Goal: Learn about a topic: Learn about a topic

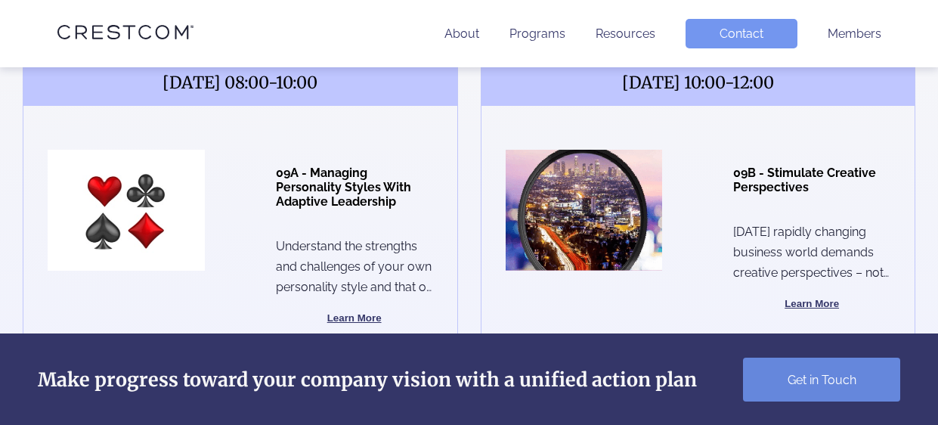
scroll to position [649, 0]
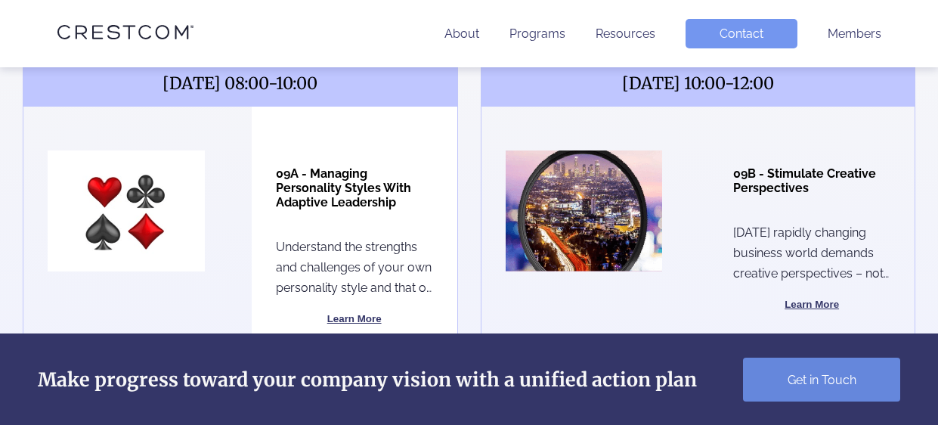
click at [349, 310] on button "Learn More" at bounding box center [354, 319] width 157 height 18
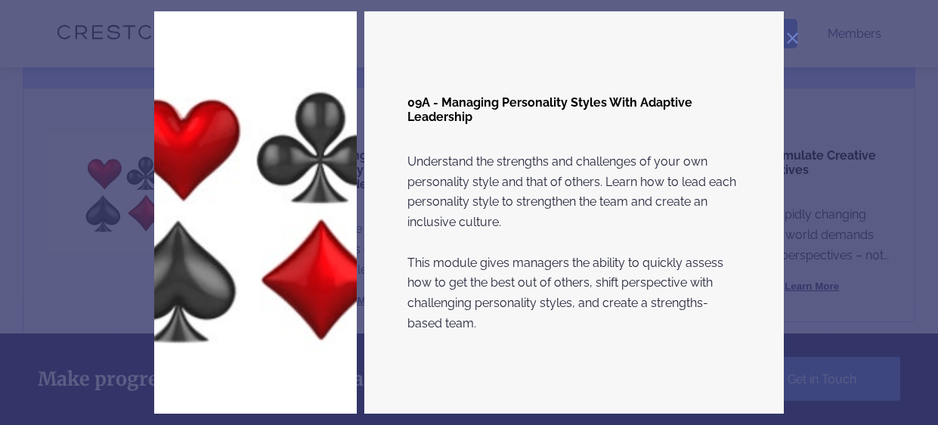
scroll to position [668, 0]
click at [792, 36] on img at bounding box center [792, 38] width 11 height 11
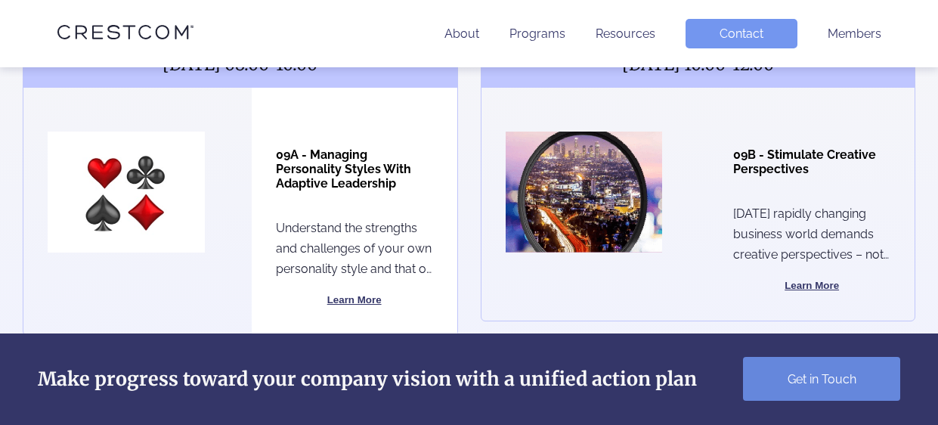
click at [316, 147] on h4 "09A - Managing Personality Styles With Adaptive Leadership" at bounding box center [354, 168] width 157 height 43
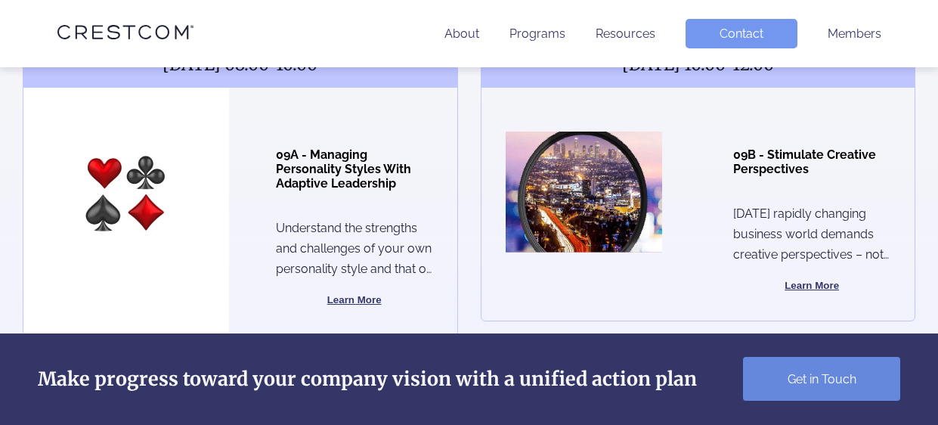
click at [97, 171] on img at bounding box center [126, 192] width 157 height 121
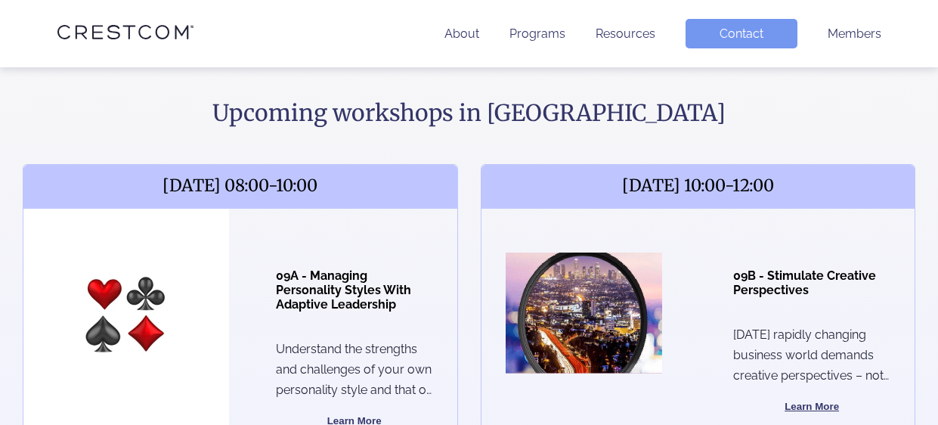
scroll to position [541, 0]
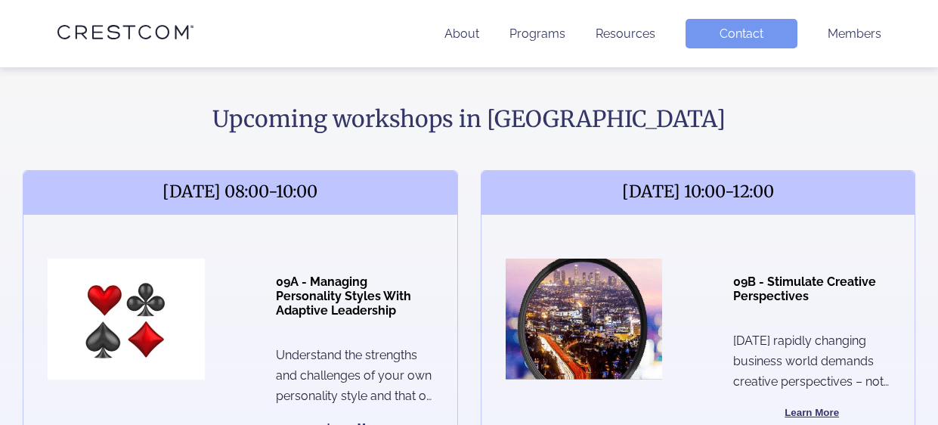
click at [316, 171] on span "[DATE] 08:00-10:00" at bounding box center [240, 193] width 434 height 44
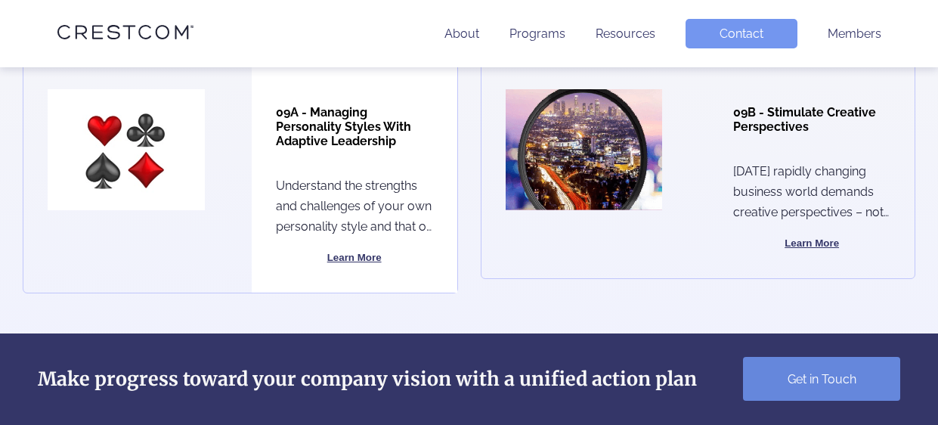
scroll to position [711, 0]
click at [367, 248] on button "Learn More" at bounding box center [354, 257] width 157 height 18
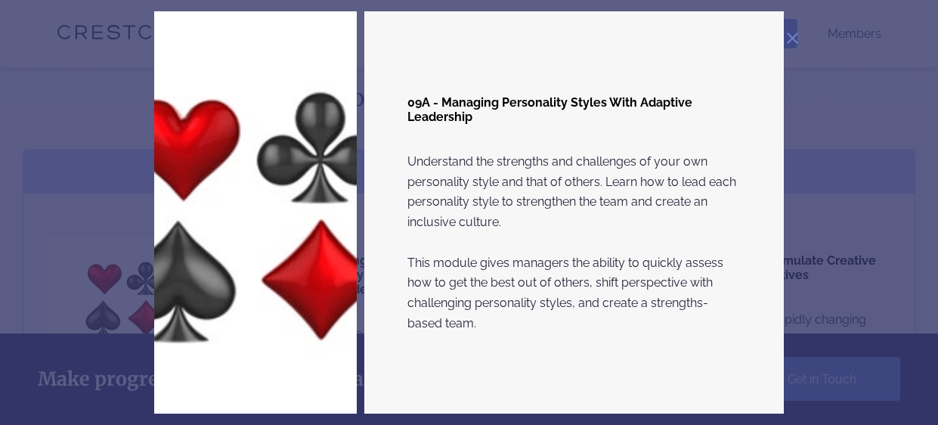
scroll to position [553, 0]
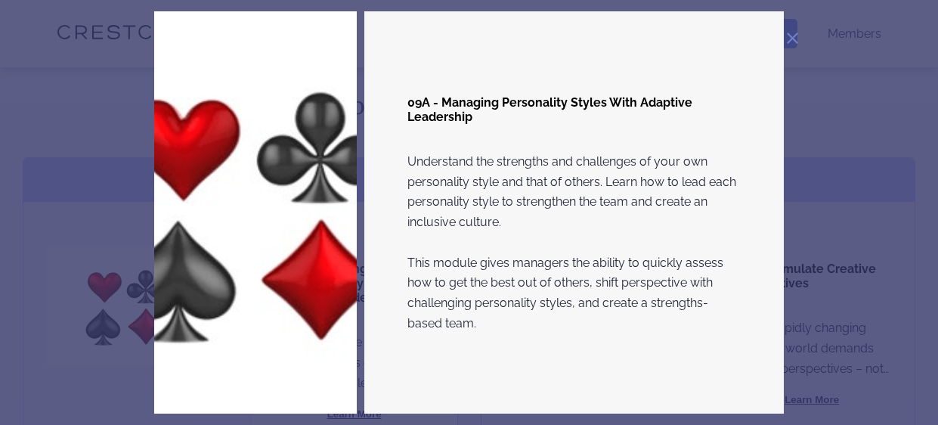
click at [794, 40] on img at bounding box center [792, 38] width 11 height 11
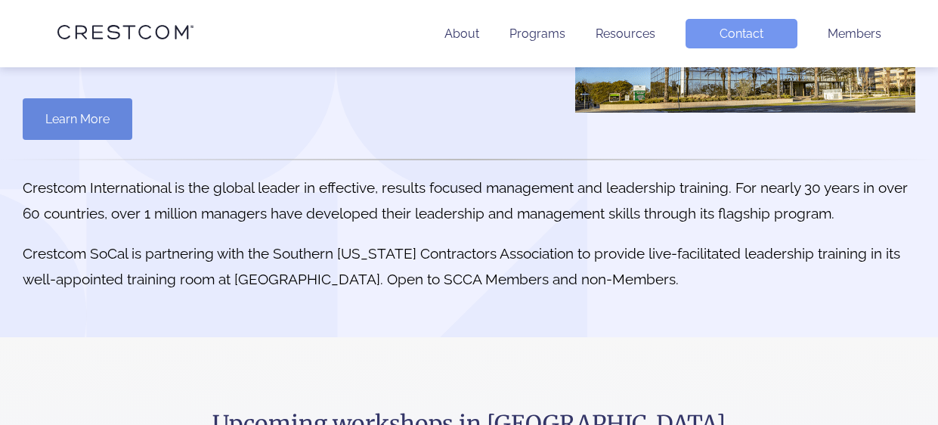
scroll to position [0, 0]
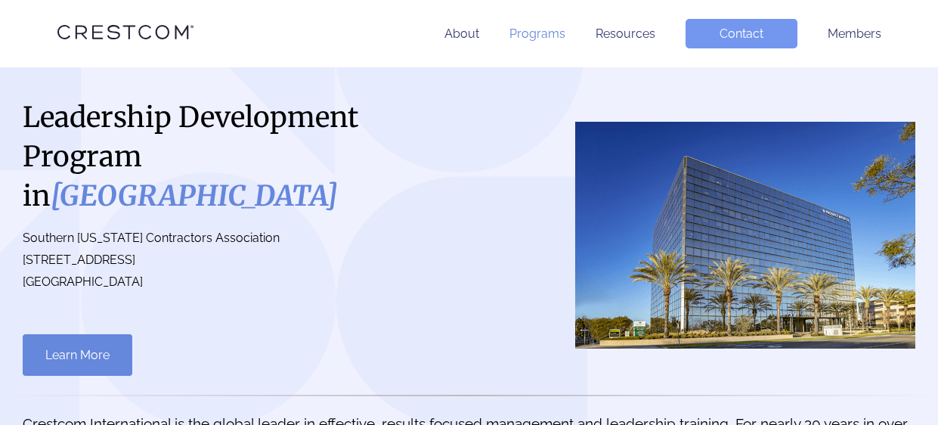
click at [545, 32] on link "Programs" at bounding box center [538, 33] width 56 height 14
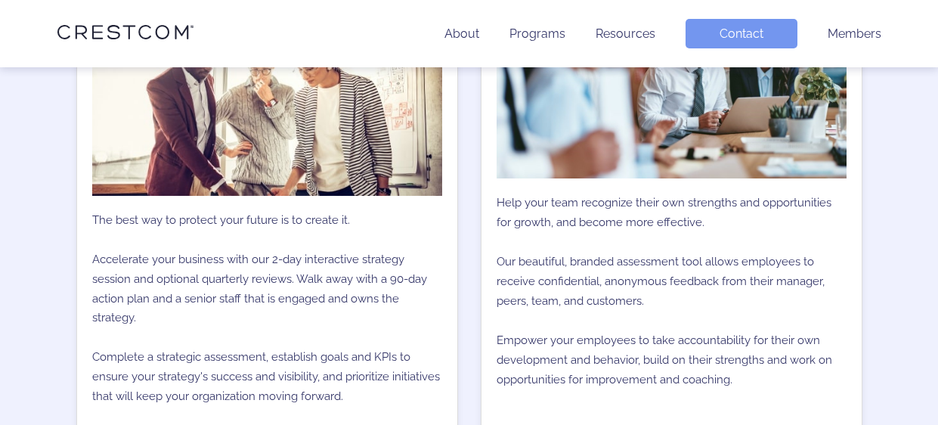
scroll to position [2367, 0]
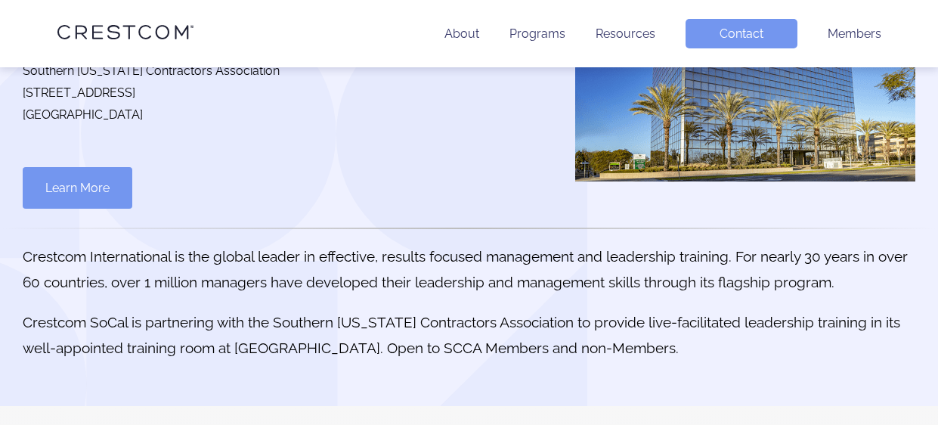
click at [86, 167] on link "Learn More" at bounding box center [78, 188] width 110 height 42
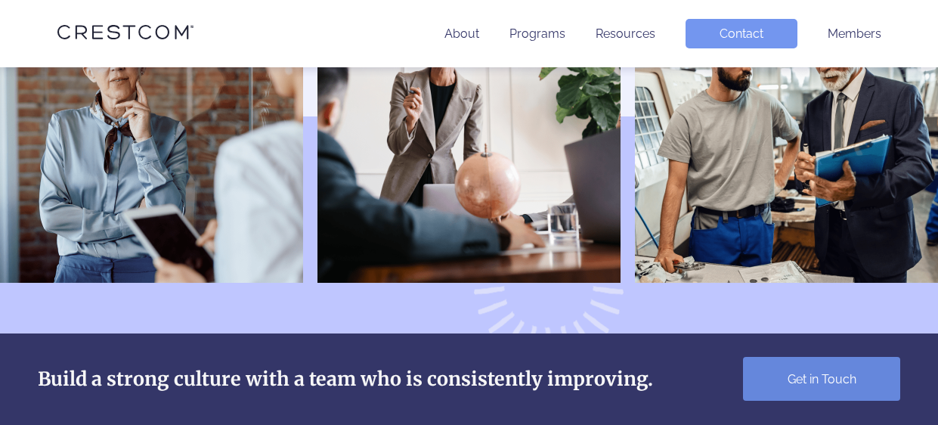
scroll to position [5090, 0]
